Goal: Information Seeking & Learning: Find specific page/section

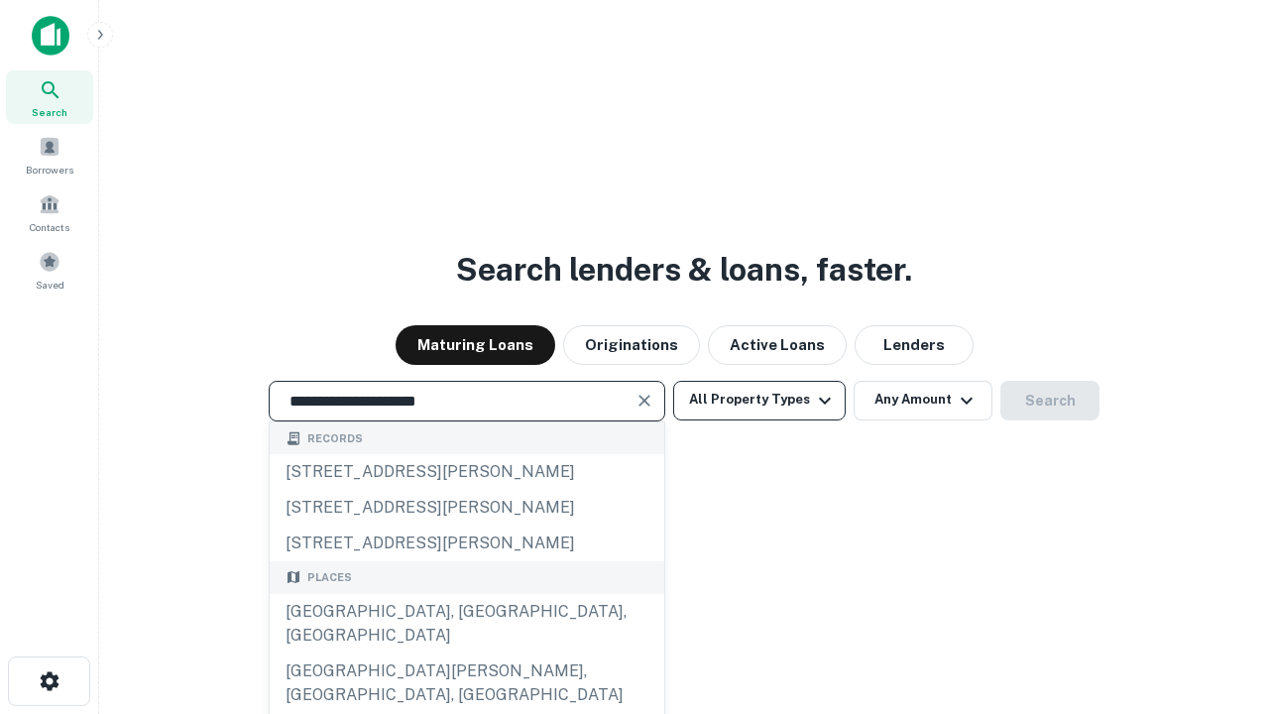
click at [466, 653] on div "[GEOGRAPHIC_DATA], [GEOGRAPHIC_DATA], [GEOGRAPHIC_DATA]" at bounding box center [467, 623] width 395 height 59
click at [760, 400] on button "All Property Types" at bounding box center [759, 401] width 173 height 40
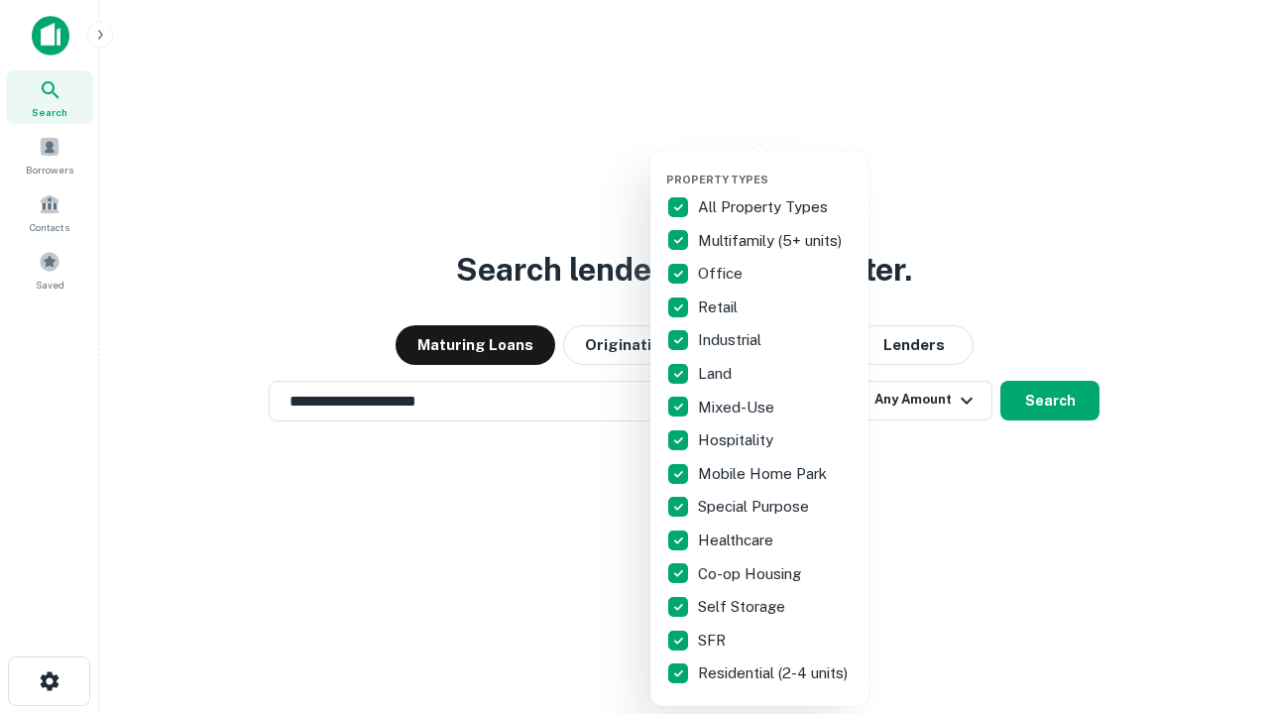
type input "**********"
click at [775, 167] on button "button" at bounding box center [775, 167] width 218 height 1
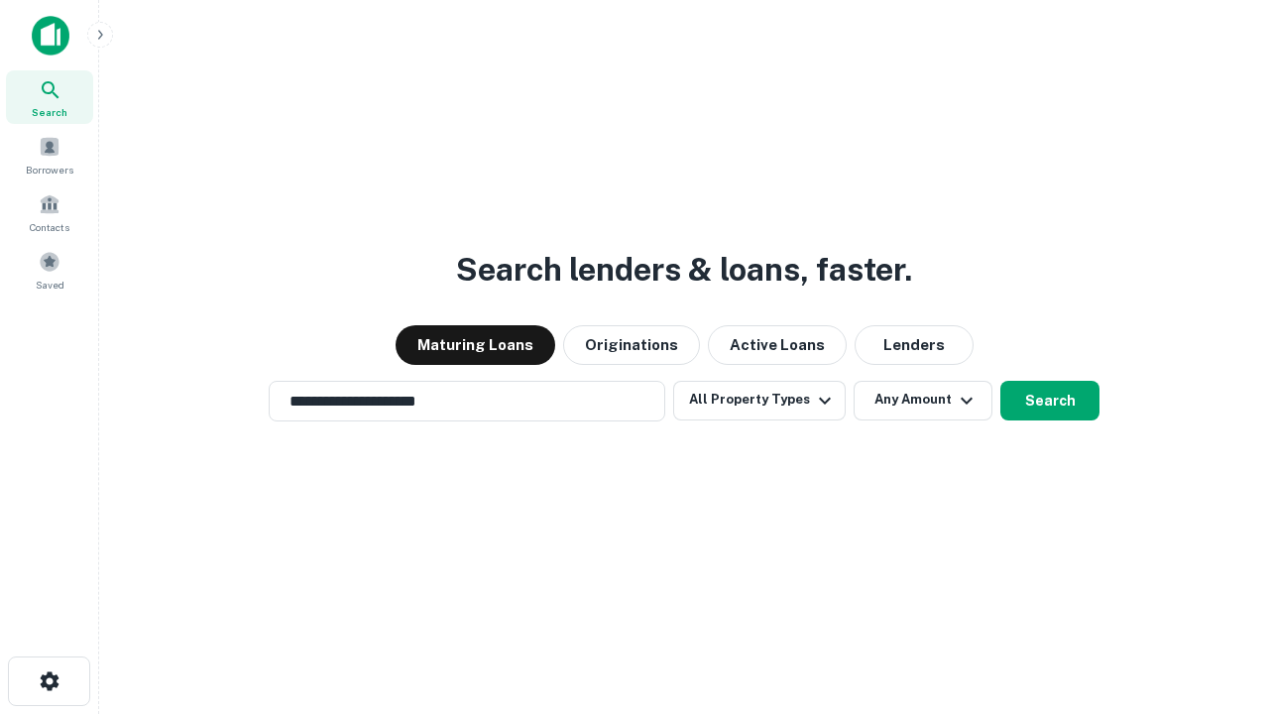
scroll to position [31, 0]
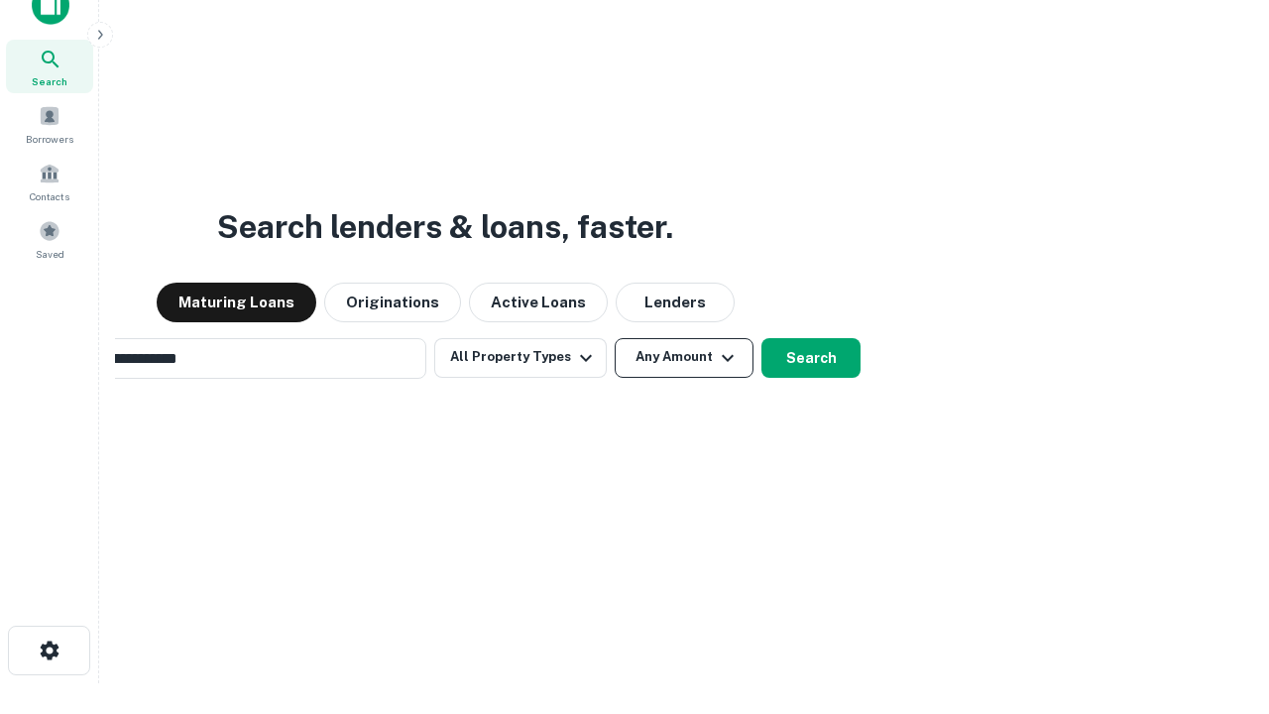
click at [615, 338] on button "Any Amount" at bounding box center [684, 358] width 139 height 40
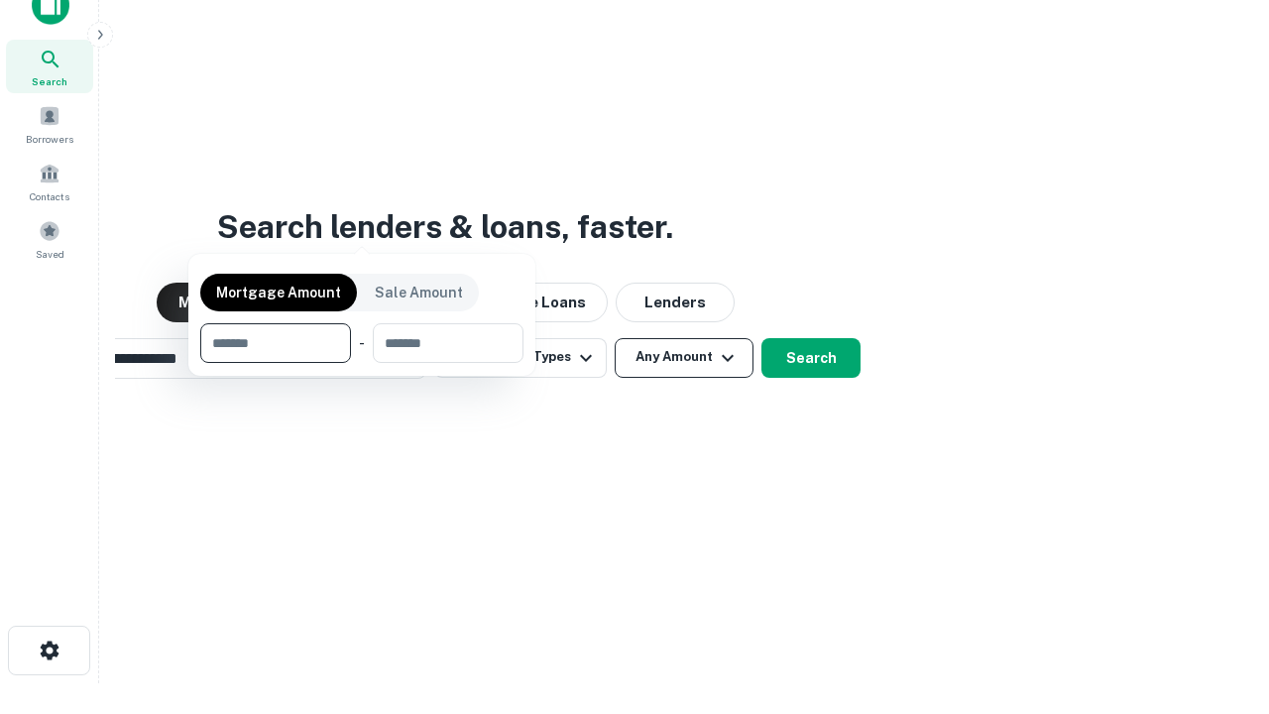
scroll to position [32, 0]
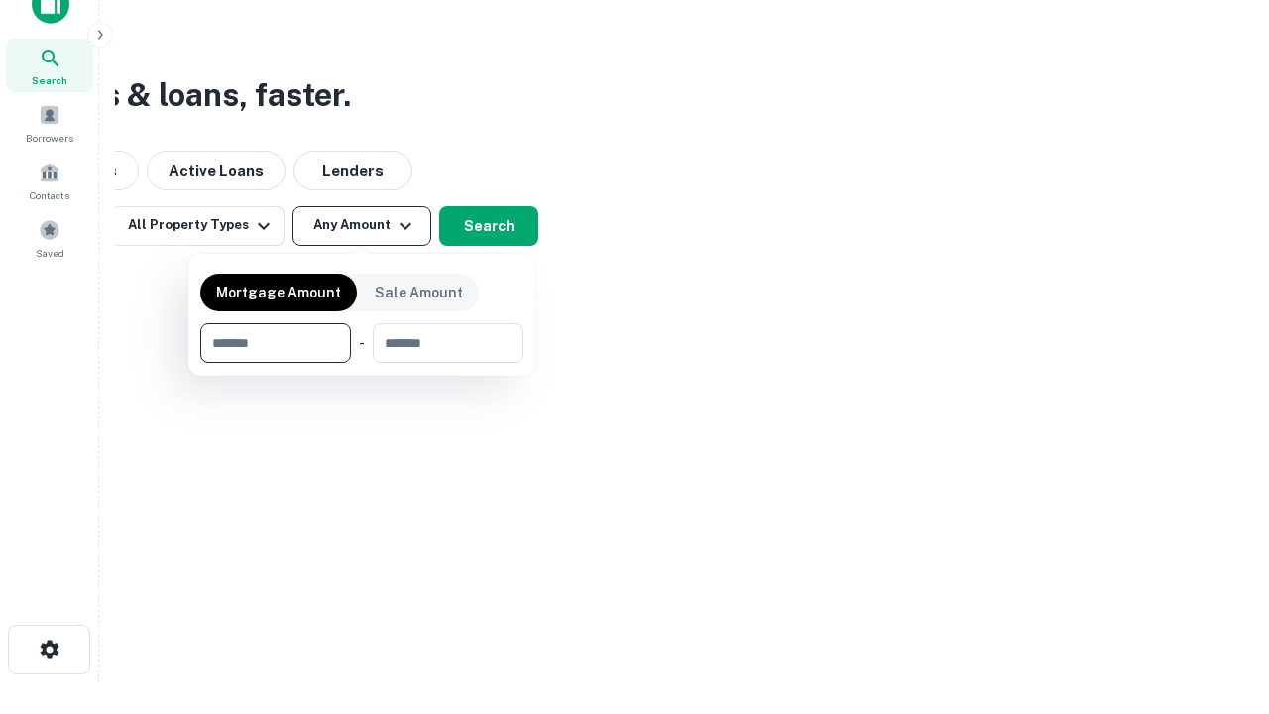
type input "*******"
click at [362, 363] on button "button" at bounding box center [361, 363] width 323 height 1
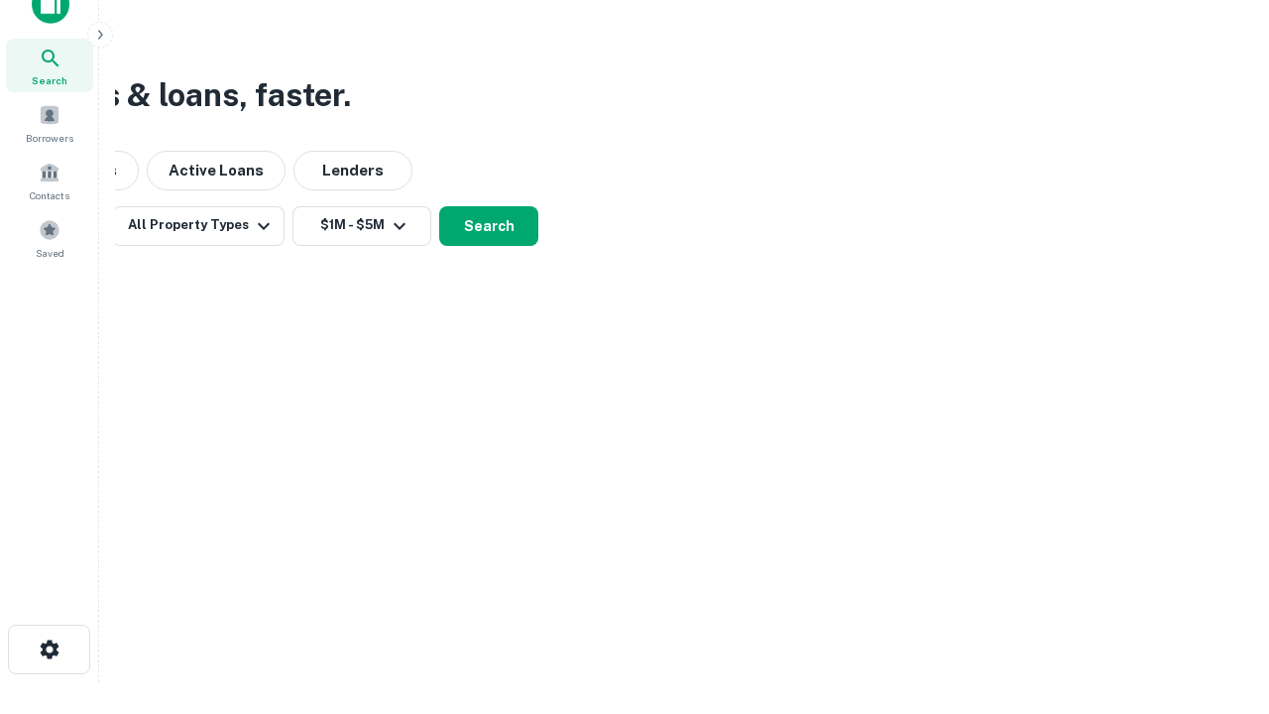
scroll to position [12, 366]
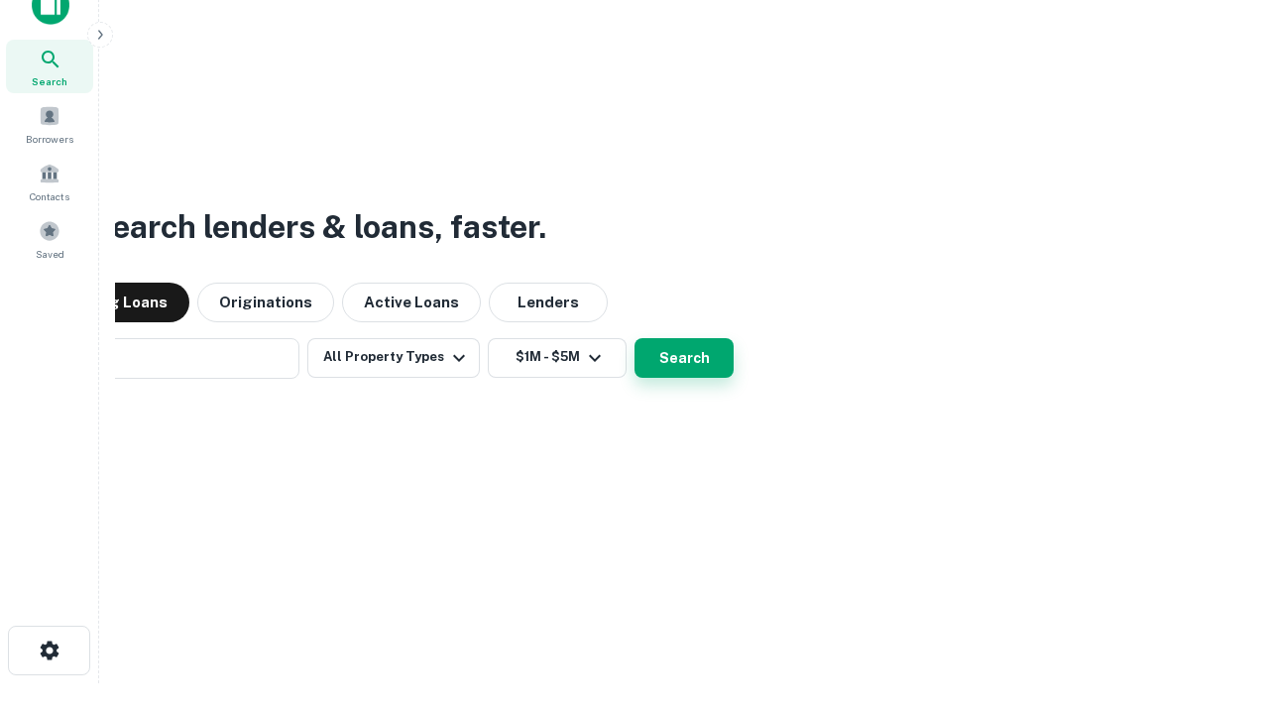
click at [635, 338] on button "Search" at bounding box center [684, 358] width 99 height 40
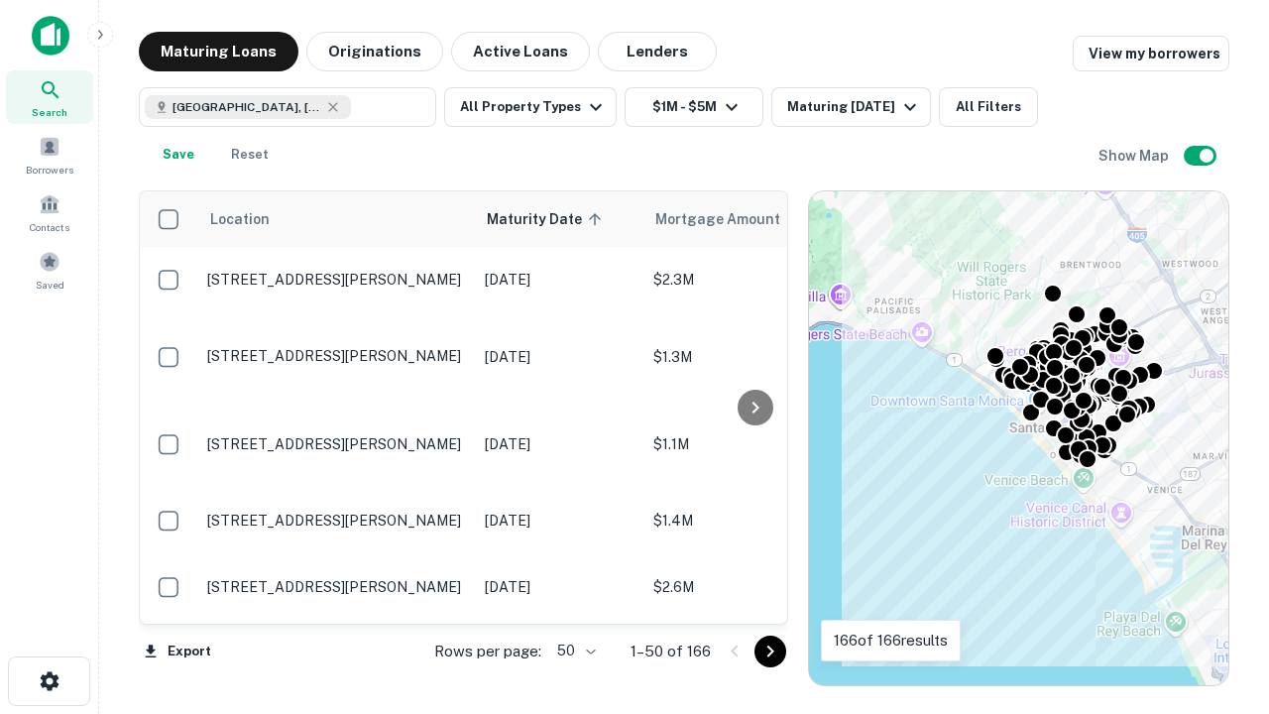
click at [573, 650] on body "Search Borrowers Contacts Saved Maturing Loans Originations Active Loans Lender…" at bounding box center [634, 357] width 1269 height 714
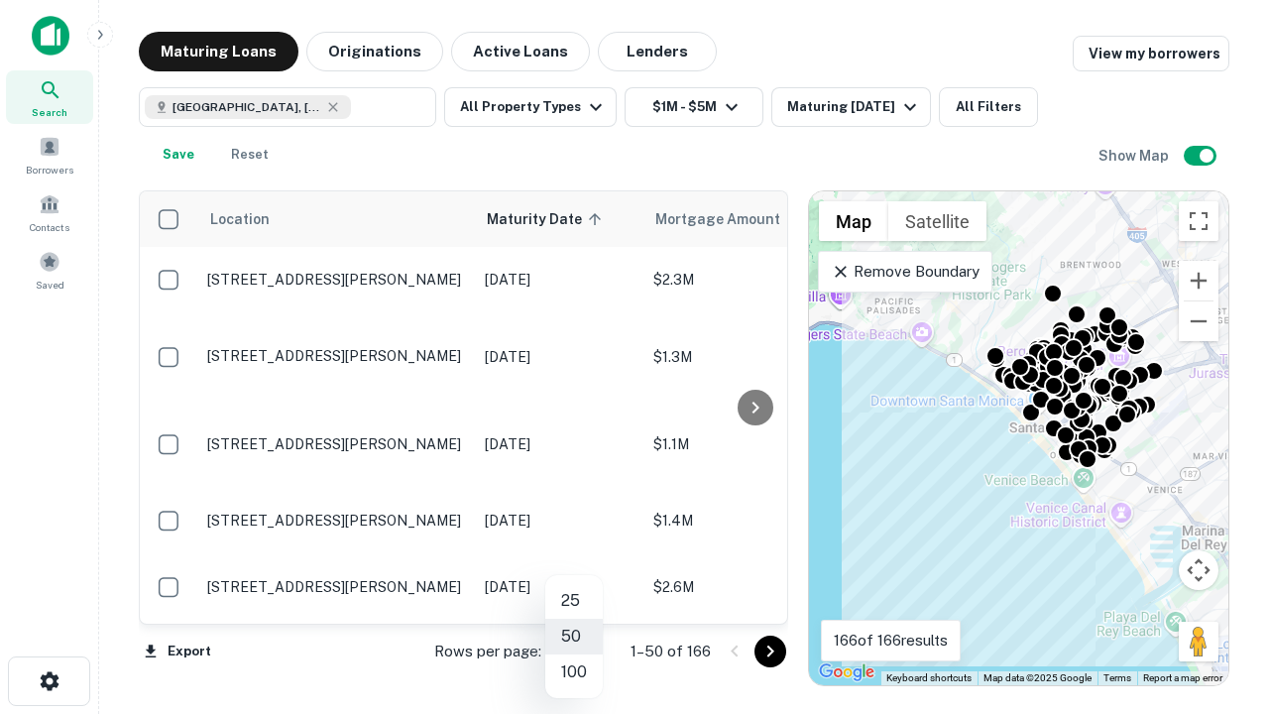
click at [574, 601] on li "25" at bounding box center [574, 601] width 58 height 36
